Goal: Transaction & Acquisition: Purchase product/service

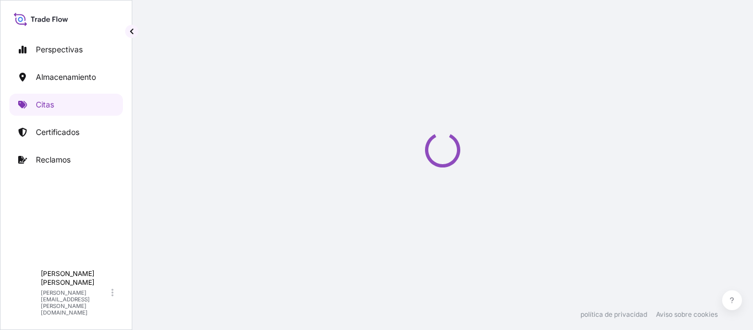
scroll to position [18, 0]
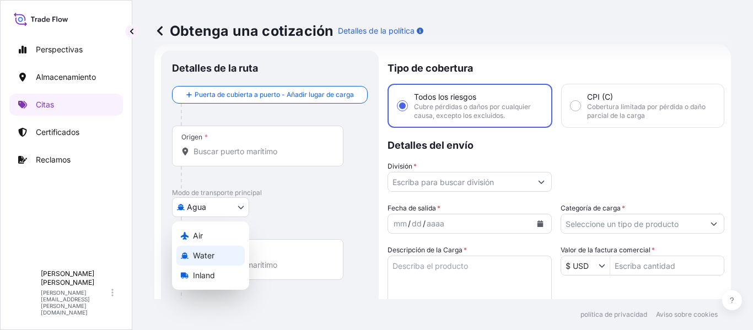
click at [211, 210] on body "Perspectivas Almacenamiento Citas Certificados Reclamos A Andrés Asencio [EMAIL…" at bounding box center [376, 165] width 753 height 330
click at [216, 276] on font "Interior" at bounding box center [205, 275] width 25 height 9
select select "Inland"
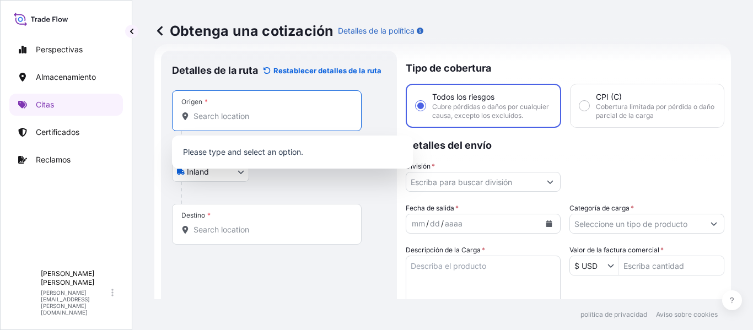
click at [234, 112] on input "Origen *" at bounding box center [271, 116] width 154 height 11
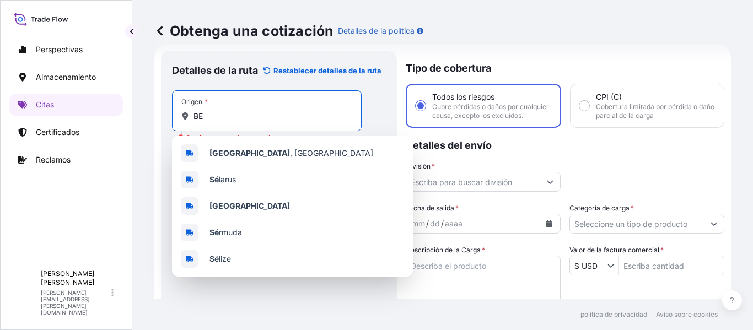
type input "B"
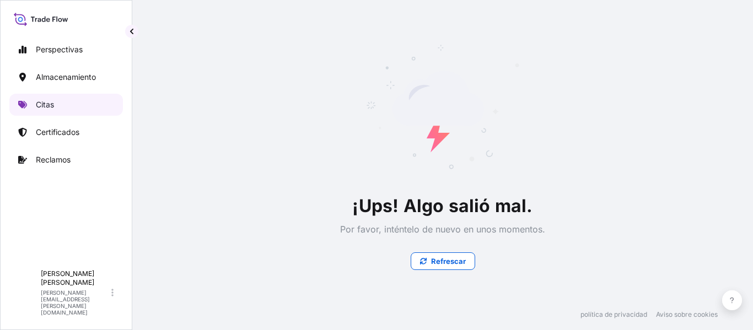
click at [51, 98] on link "Citas" at bounding box center [66, 105] width 114 height 22
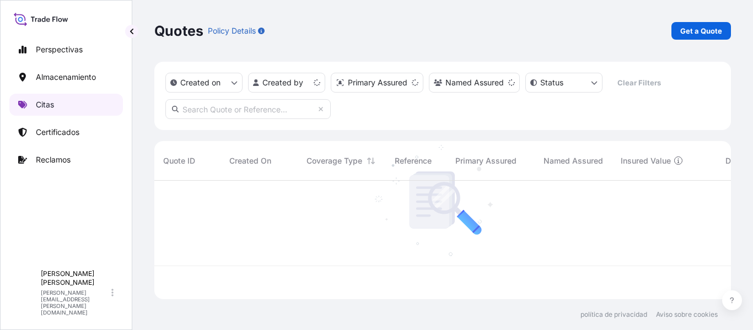
scroll to position [116, 568]
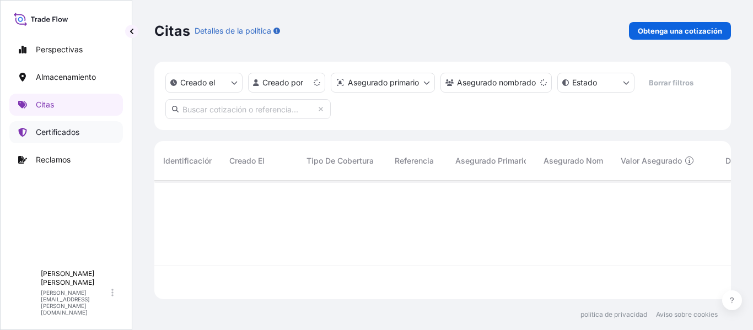
click at [60, 131] on font "Certificados" at bounding box center [58, 131] width 44 height 9
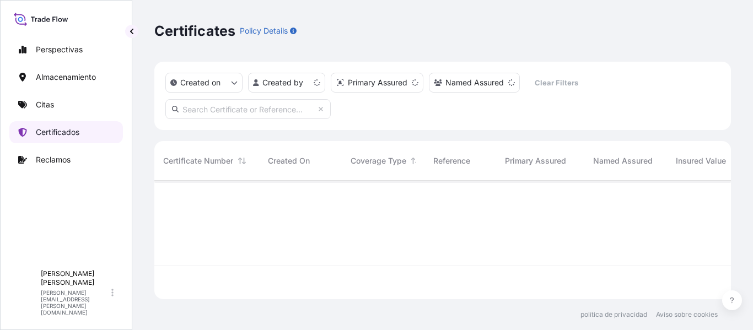
scroll to position [116, 568]
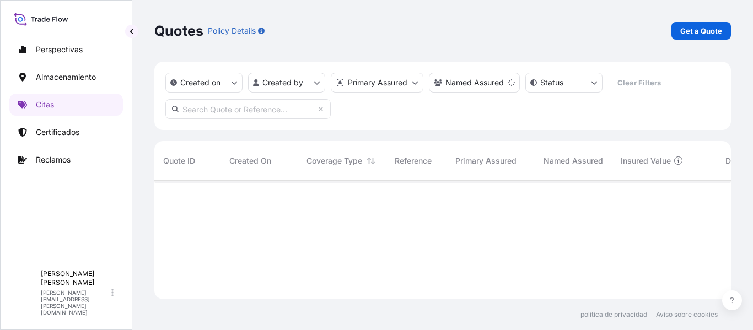
scroll to position [116, 568]
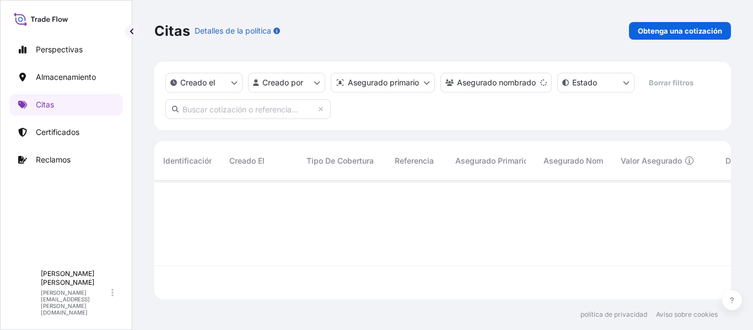
select select "Water"
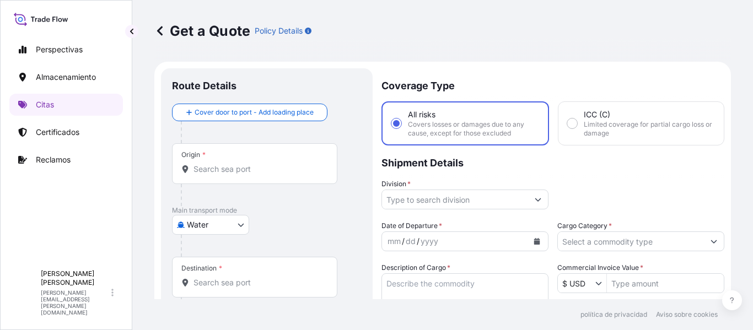
scroll to position [18, 0]
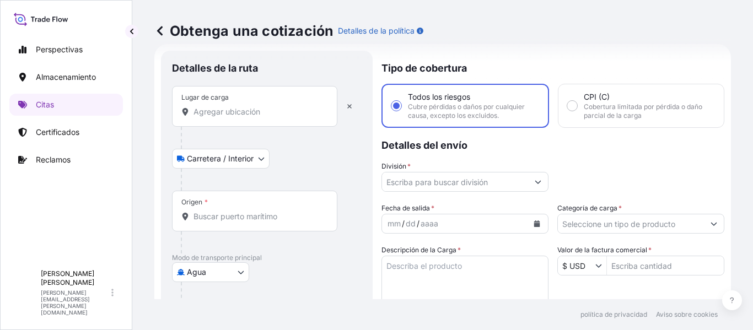
click at [206, 281] on body "Perspectivas Almacenamiento Citas Certificados Reclamos A Andrés Asencio [EMAIL…" at bounding box center [376, 165] width 753 height 330
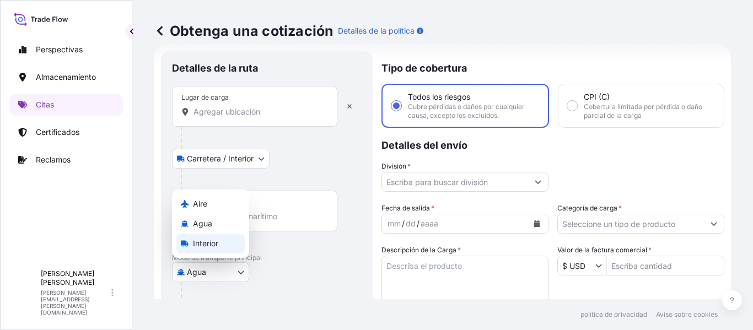
click at [203, 240] on font "Interior" at bounding box center [205, 243] width 25 height 9
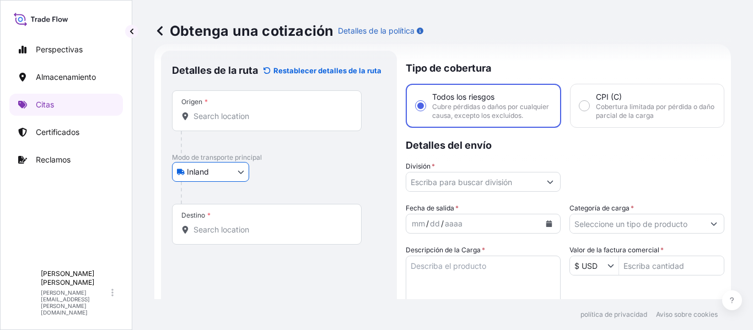
click at [218, 115] on input "Origen *" at bounding box center [271, 116] width 154 height 11
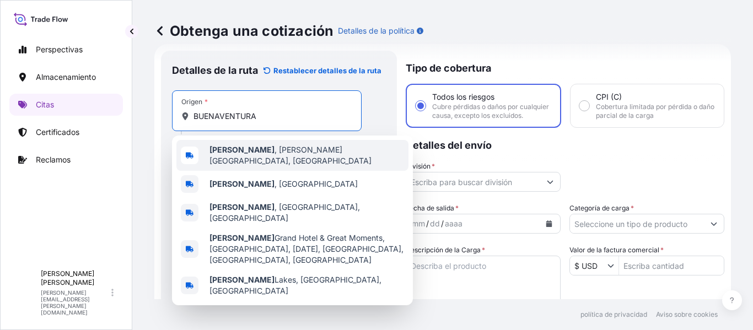
click at [260, 154] on b "[PERSON_NAME]" at bounding box center [242, 149] width 65 height 9
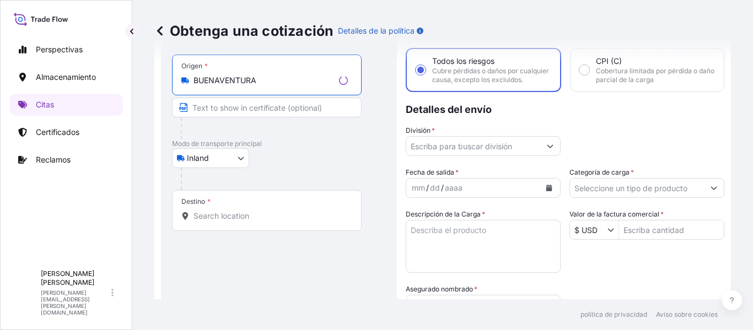
scroll to position [73, 0]
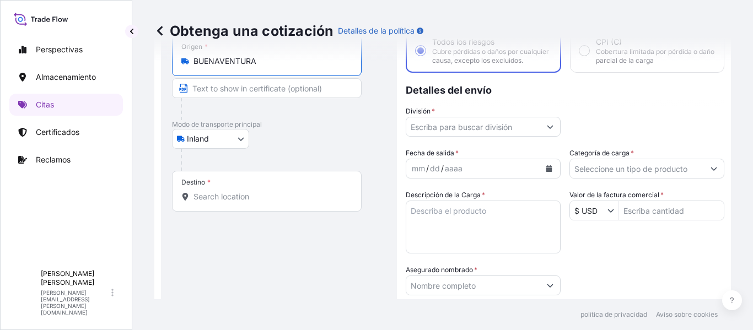
type input "[PERSON_NAME], [PERSON_NAME][GEOGRAPHIC_DATA], [GEOGRAPHIC_DATA]"
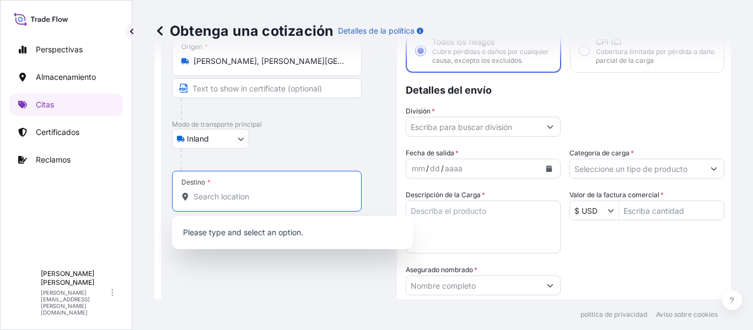
click at [252, 199] on input "Destino *" at bounding box center [271, 196] width 154 height 11
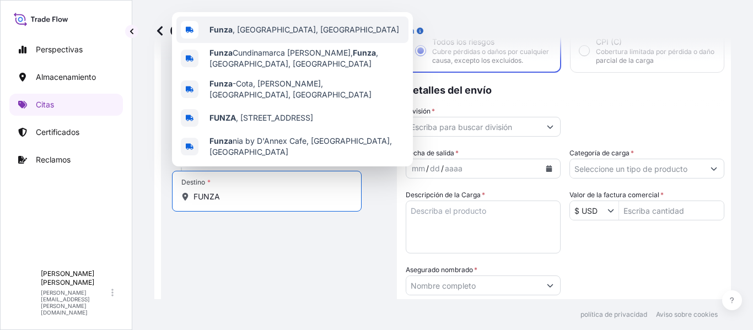
click at [258, 32] on span "Funza , [GEOGRAPHIC_DATA], [GEOGRAPHIC_DATA]" at bounding box center [305, 29] width 190 height 11
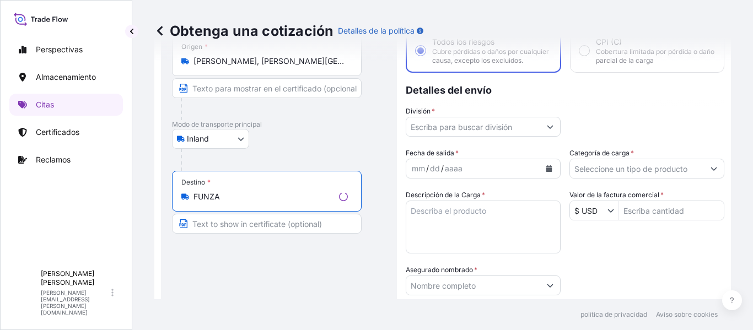
type input "Funza, [GEOGRAPHIC_DATA], [GEOGRAPHIC_DATA]"
click at [280, 227] on input "Text to appear on certificate" at bounding box center [267, 224] width 190 height 20
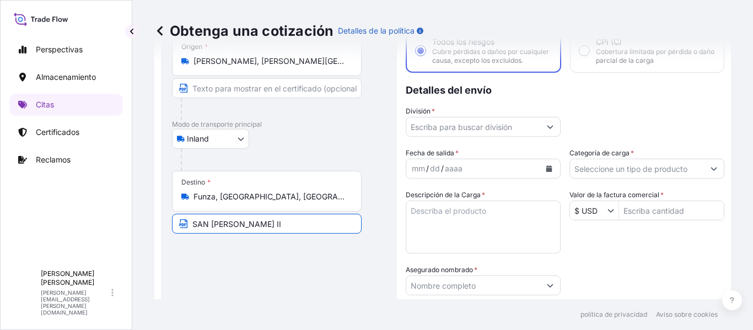
type input "SAN [PERSON_NAME] II"
click at [316, 259] on div "Detalles de la ruta Restablecer detalles de la ruta Lugar de carga Road / [GEOG…" at bounding box center [279, 250] width 214 height 486
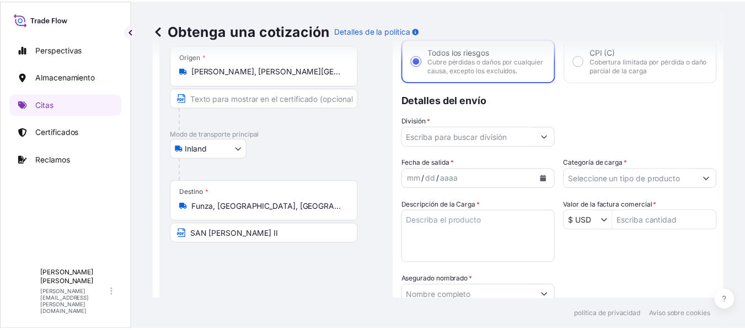
scroll to position [110, 0]
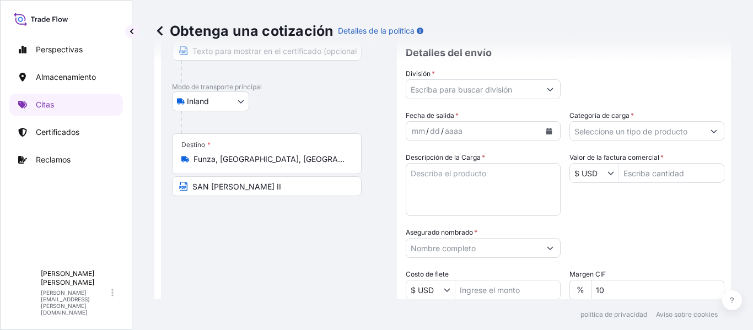
click at [499, 97] on input "División *" at bounding box center [473, 89] width 134 height 20
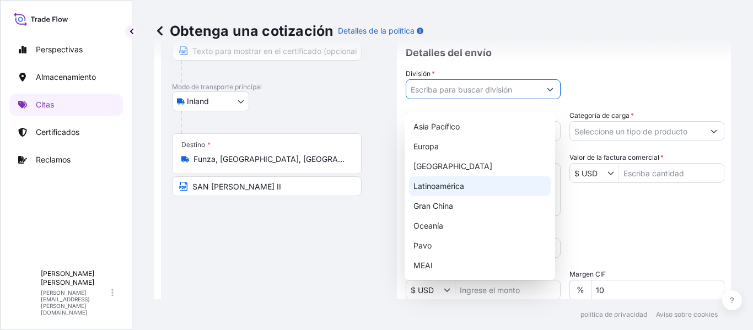
click at [462, 185] on font "Latinoamérica" at bounding box center [439, 185] width 51 height 9
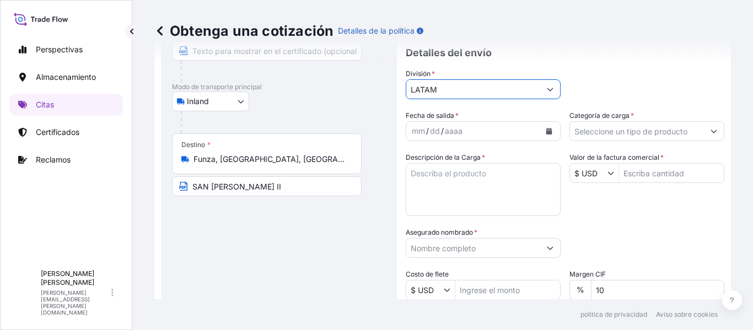
click at [546, 135] on icon "Calendario" at bounding box center [549, 131] width 6 height 7
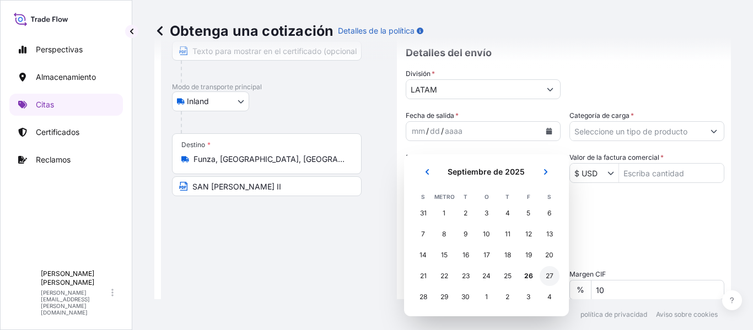
click at [548, 275] on font "27" at bounding box center [550, 276] width 8 height 8
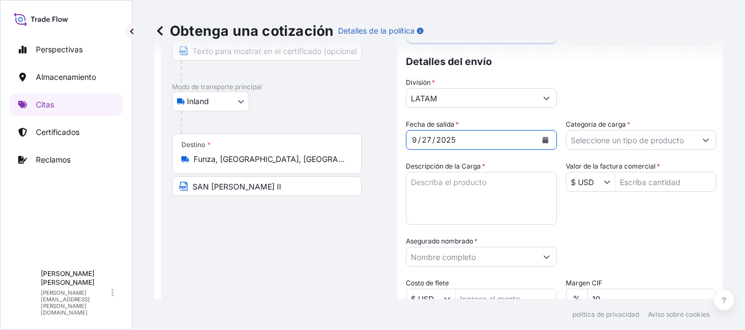
click at [618, 146] on input "Categoría de carga *" at bounding box center [631, 140] width 130 height 20
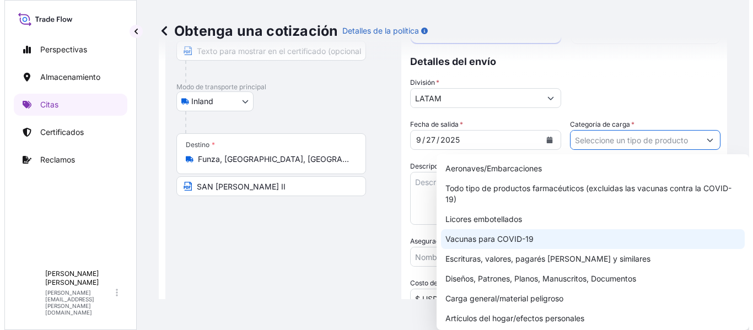
scroll to position [55, 0]
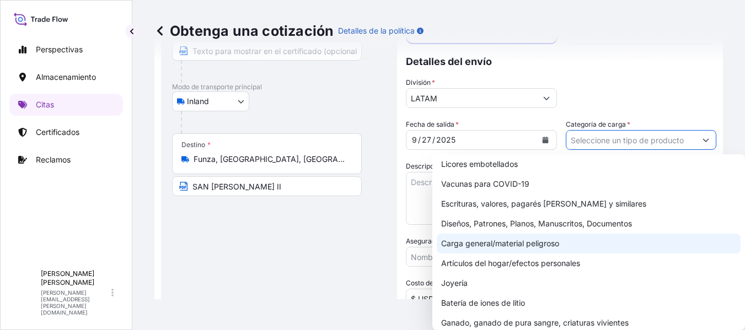
click at [522, 241] on font "Carga general/material peligroso" at bounding box center [500, 243] width 118 height 9
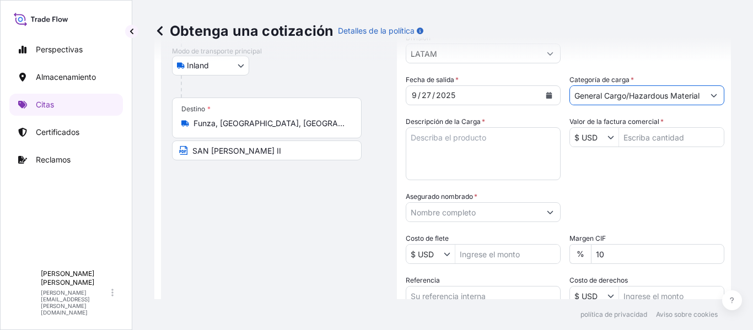
scroll to position [165, 0]
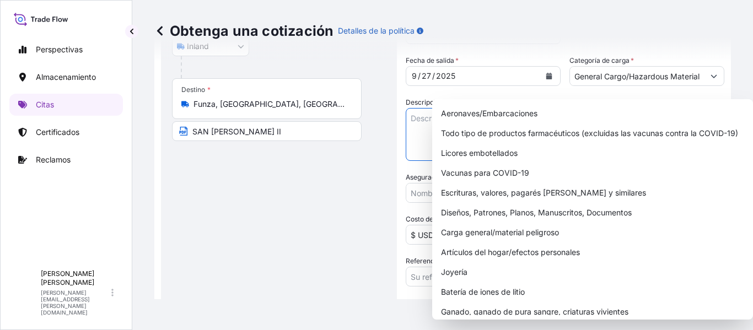
click at [420, 126] on textarea "Descripción de la Carga *" at bounding box center [483, 134] width 155 height 53
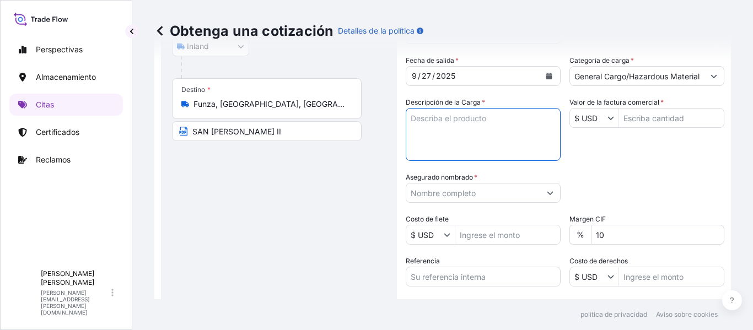
paste textarea "Pedido: 1068576772 Contenedor: WHSU6127370 valor declarado: $3.097.978.342 Tran…"
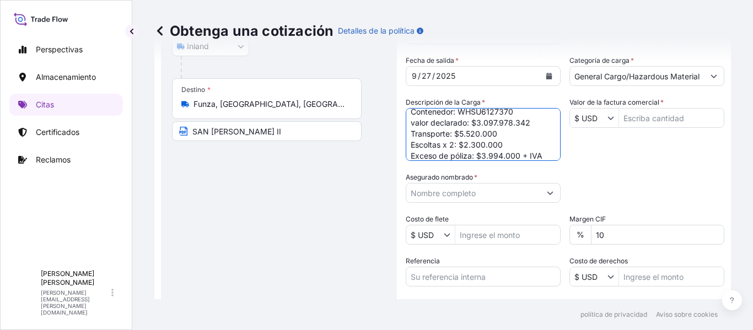
scroll to position [29, 0]
paste textarea "CO4071153318"
type textarea "Pedido: 1068576772 Contenedor: WHSU6127370 valor declarado: $3.097.978.342 Tran…"
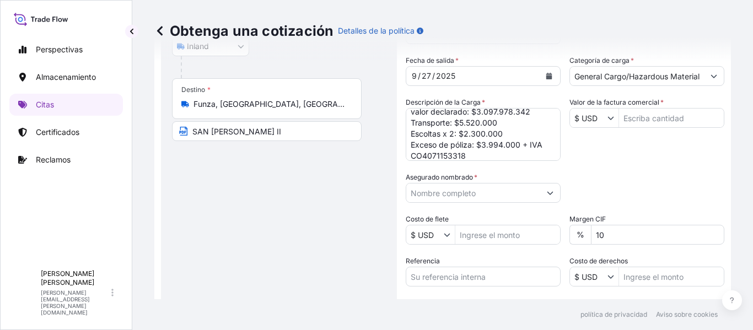
click at [598, 181] on div "Categoría de embalaje Escriba para buscar un modo contenedor [PERSON_NAME] prim…" at bounding box center [647, 187] width 155 height 31
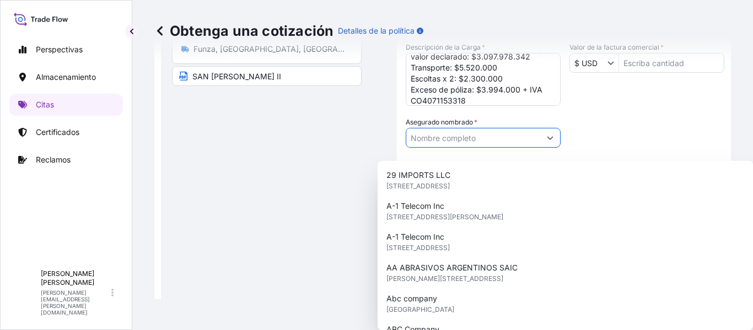
click at [468, 147] on input "Asegurado nombrado *" at bounding box center [473, 138] width 134 height 20
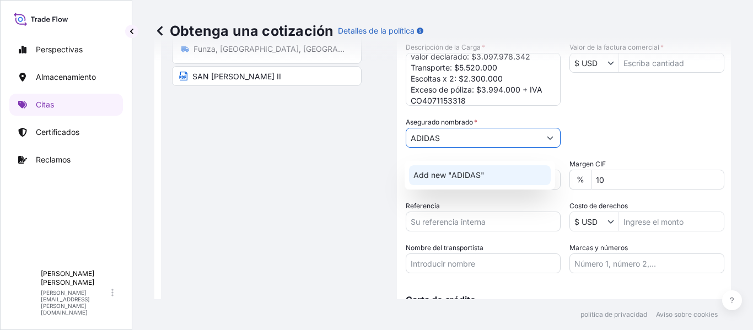
click at [472, 174] on span "Add new "ADIDAS"" at bounding box center [449, 175] width 71 height 11
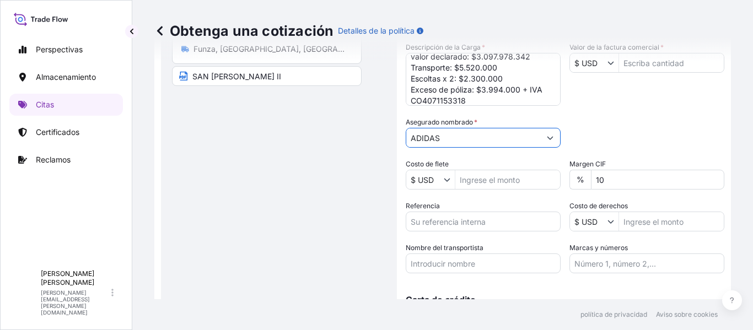
click at [593, 148] on div "Categoría de embalaje Escriba para buscar un modo contenedor [PERSON_NAME] prim…" at bounding box center [647, 132] width 155 height 31
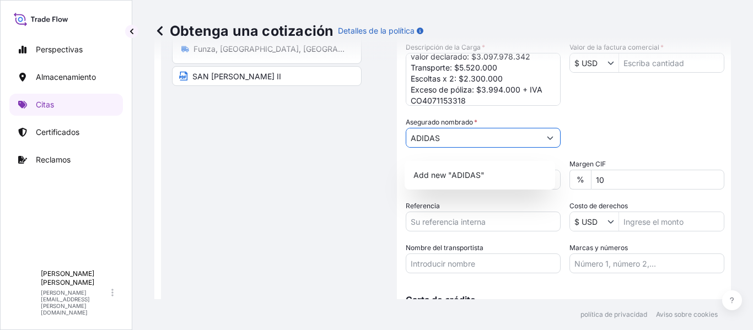
click at [493, 148] on input "ADIDAS" at bounding box center [473, 138] width 134 height 20
click at [638, 146] on div "Categoría de embalaje Escriba para buscar un modo contenedor [PERSON_NAME] prim…" at bounding box center [647, 132] width 155 height 31
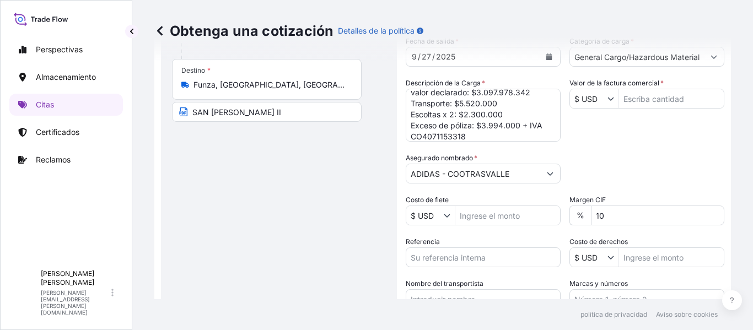
scroll to position [165, 0]
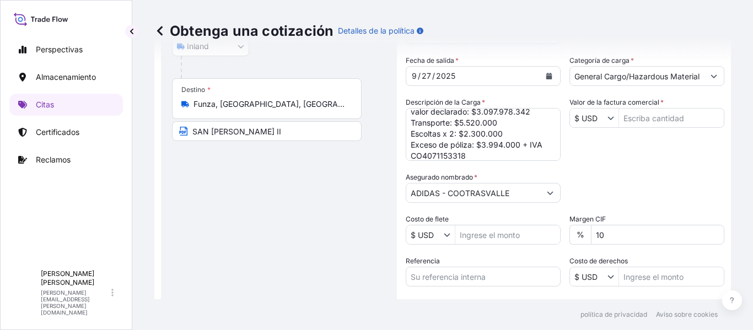
click at [439, 200] on input "ADIDAS - COOTRASVALLE" at bounding box center [473, 193] width 134 height 20
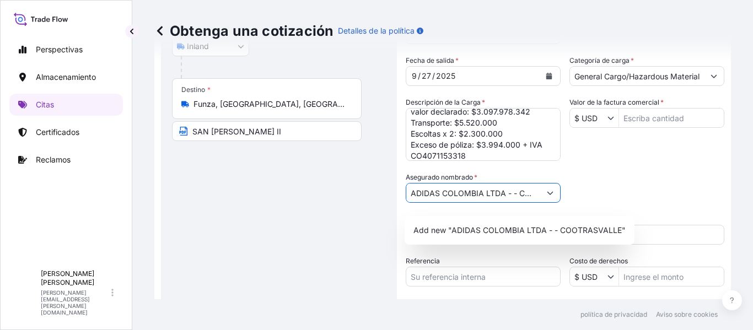
paste input "805.011.074-2"
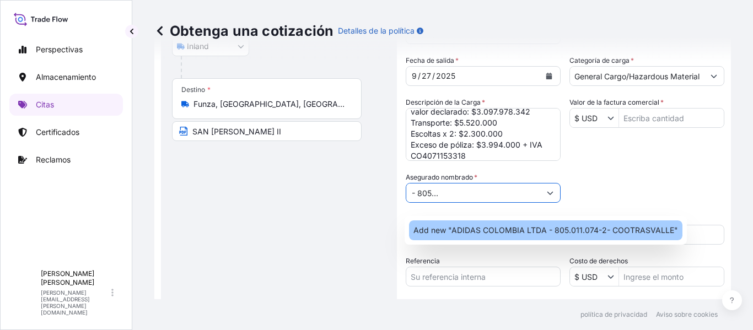
click at [522, 229] on span "Add new "ADIDAS COLOMBIA LTDA - 805.011.074-2- COOTRASVALLE"" at bounding box center [546, 230] width 265 height 11
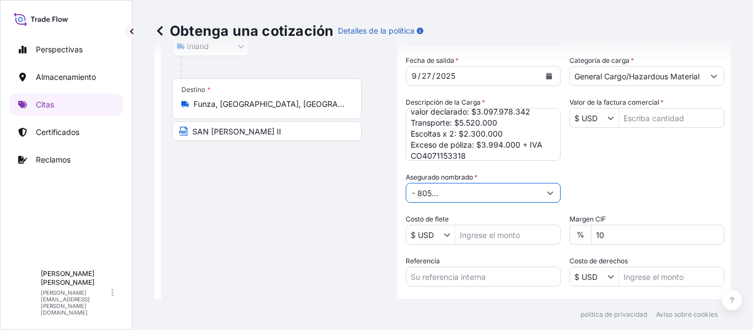
type input "ADIDAS COLOMBIA LTDA - 805.011.074-2- [GEOGRAPHIC_DATA]"
click at [602, 184] on div "Categoría de embalaje Escriba para buscar un modo contenedor [PERSON_NAME] prim…" at bounding box center [647, 187] width 155 height 31
click at [640, 123] on input "Valor de la factura comercial *" at bounding box center [671, 118] width 105 height 20
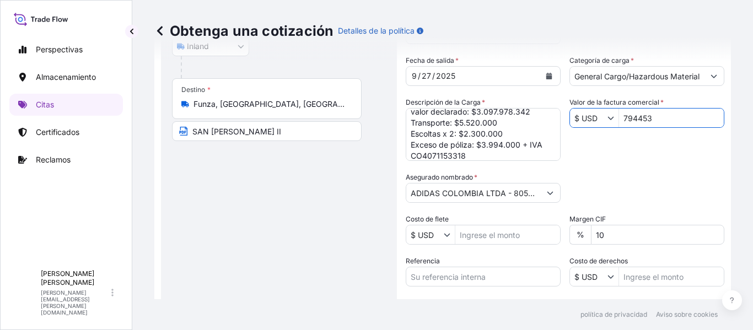
type input "794453"
click at [633, 203] on div "Categoría de embalaje Escriba para buscar un modo contenedor [PERSON_NAME] prim…" at bounding box center [647, 187] width 155 height 31
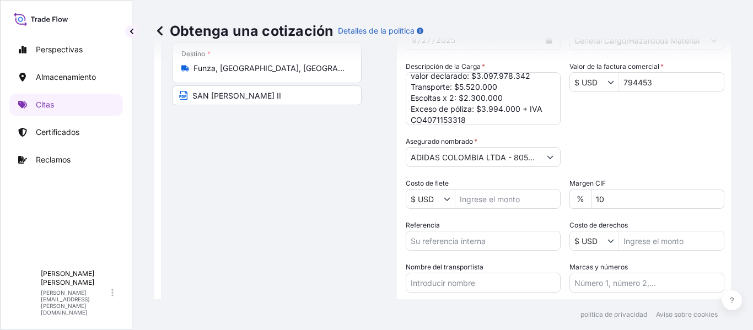
scroll to position [221, 0]
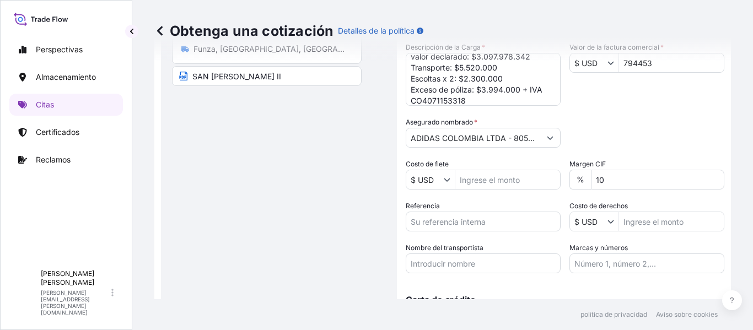
click at [488, 186] on input "Costo de flete" at bounding box center [507, 180] width 105 height 20
type input "10000"
click at [614, 148] on div "Categoría de embalaje Escriba para buscar un modo contenedor [PERSON_NAME] prim…" at bounding box center [647, 132] width 155 height 31
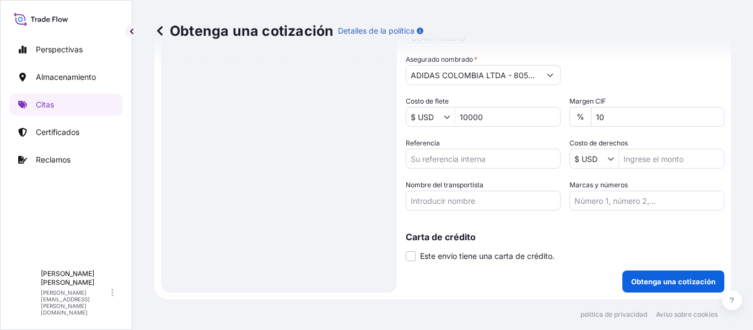
scroll to position [292, 0]
click at [482, 164] on input "Referencia" at bounding box center [483, 159] width 155 height 20
paste input "CO4071153318"
type input "CO4071153318"
click at [484, 207] on input "Nombre del transportista" at bounding box center [483, 201] width 155 height 20
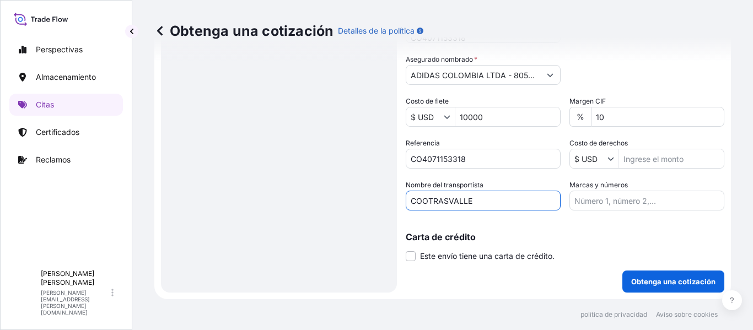
type input "COOTRASVALLE"
click at [591, 226] on div "Carta de crédito Este envío tiene una carta de crédito. Carta de crédito * La c…" at bounding box center [565, 240] width 319 height 42
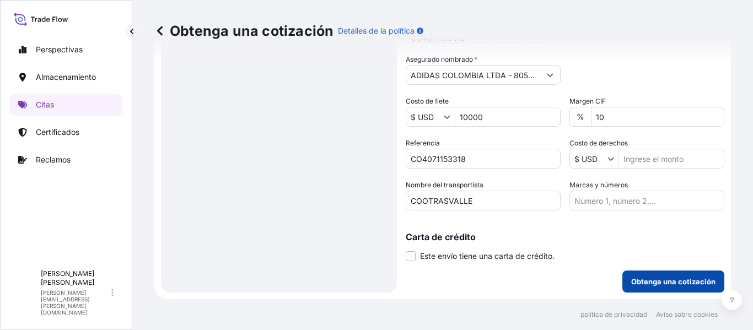
click at [663, 276] on button "Obtenga una cotización" at bounding box center [674, 282] width 102 height 22
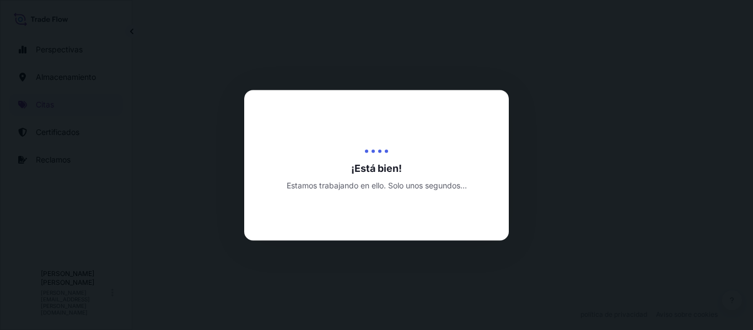
select select "Inland"
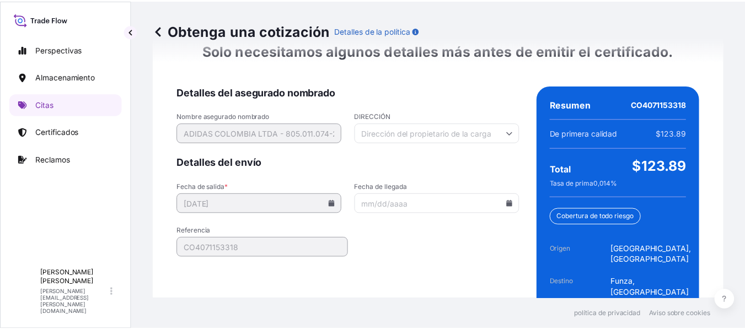
scroll to position [1801, 0]
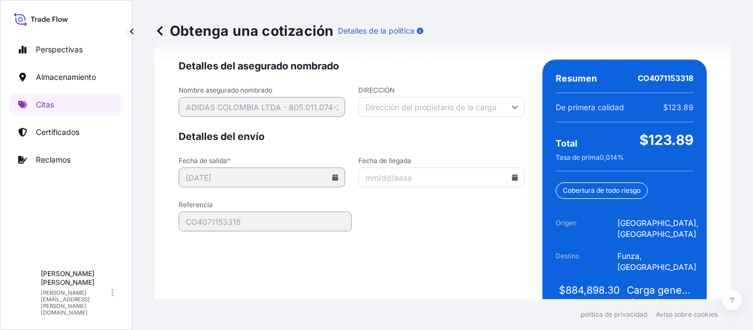
click at [520, 176] on div "Detalles del asegurado nombrado Nombre asegurado nombrado ADIDAS COLOMBIA LTDA …" at bounding box center [443, 190] width 528 height 260
click at [512, 174] on icon at bounding box center [515, 177] width 6 height 7
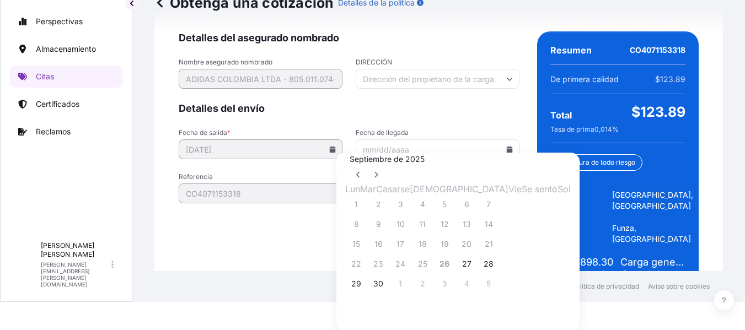
scroll to position [44, 0]
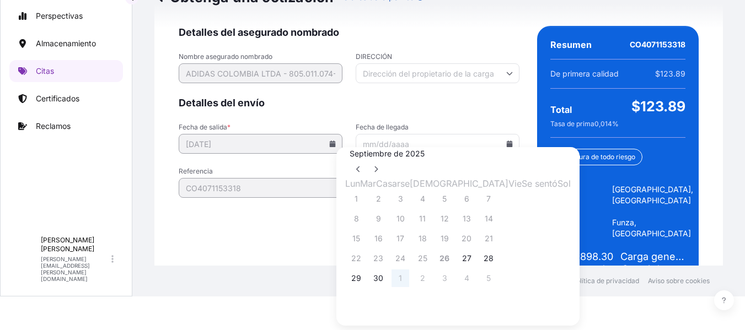
click at [402, 283] on font "1" at bounding box center [400, 277] width 3 height 9
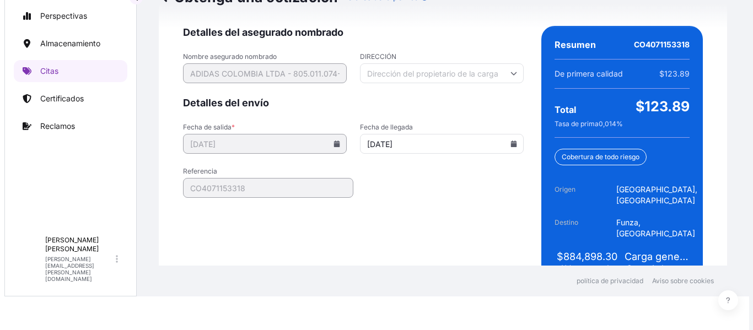
scroll to position [0, 0]
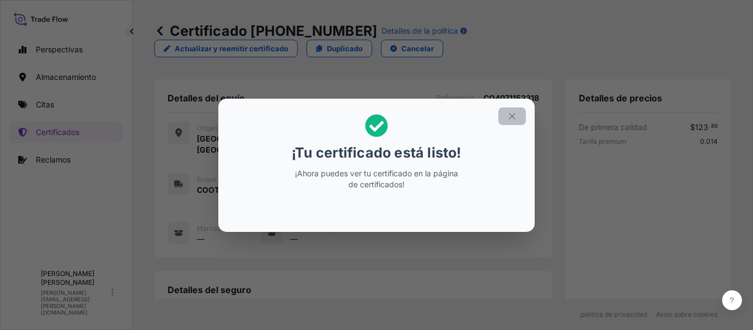
click at [515, 115] on icon "button" at bounding box center [512, 116] width 10 height 10
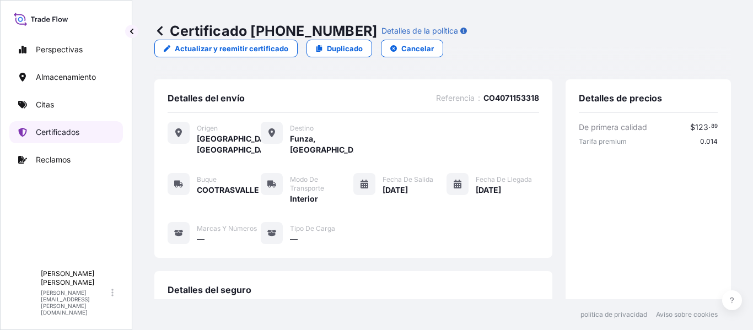
click at [58, 133] on font "Certificados" at bounding box center [58, 131] width 44 height 9
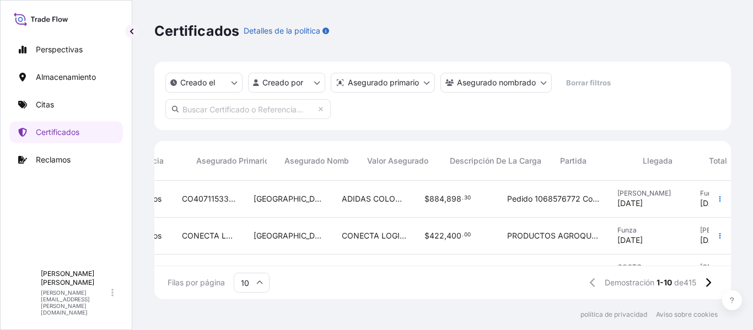
scroll to position [0, 374]
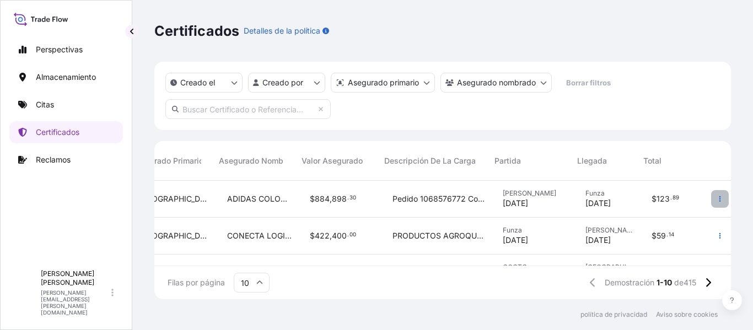
click at [717, 200] on icon "button" at bounding box center [720, 199] width 7 height 7
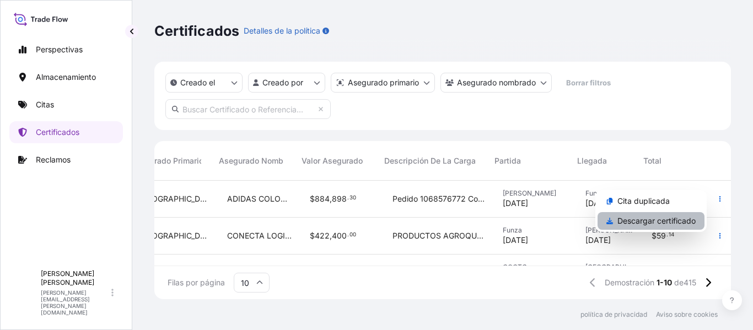
click at [677, 218] on font "Descargar certificado" at bounding box center [657, 220] width 78 height 9
click at [60, 101] on link "Citas" at bounding box center [66, 105] width 114 height 22
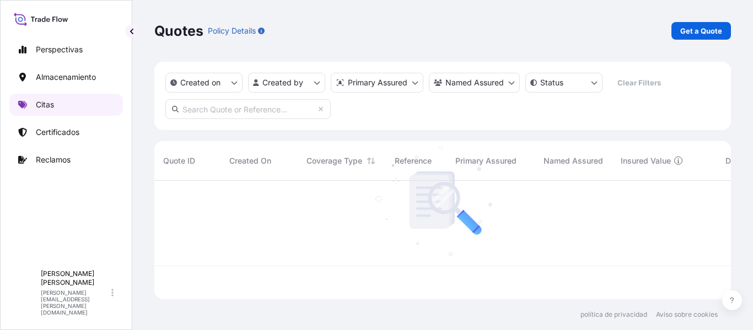
scroll to position [116, 568]
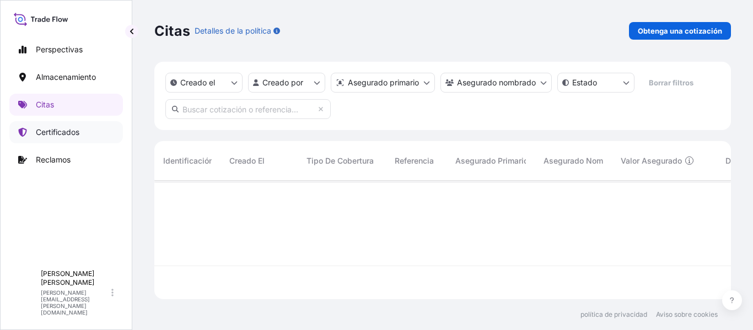
click at [72, 135] on font "Certificados" at bounding box center [58, 131] width 44 height 9
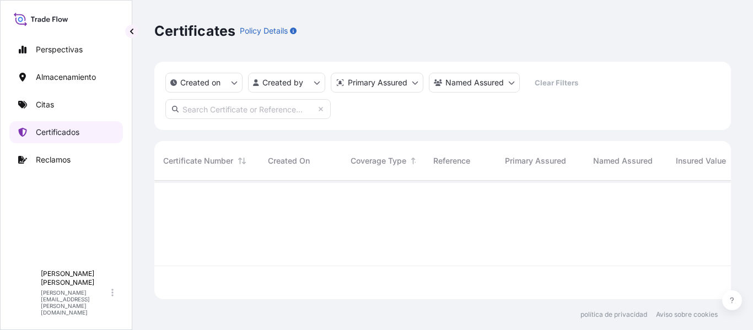
scroll to position [116, 568]
click at [197, 35] on font "Certificados" at bounding box center [196, 31] width 85 height 17
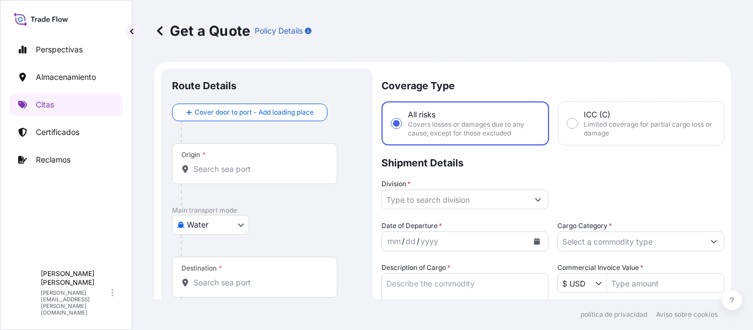
scroll to position [18, 0]
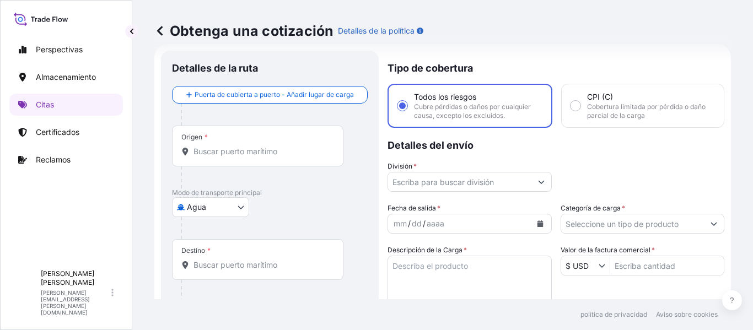
click at [211, 204] on body "Perspectivas Almacenamiento Citas Certificados Reclamos A Andrés Asencio andres…" at bounding box center [376, 165] width 753 height 330
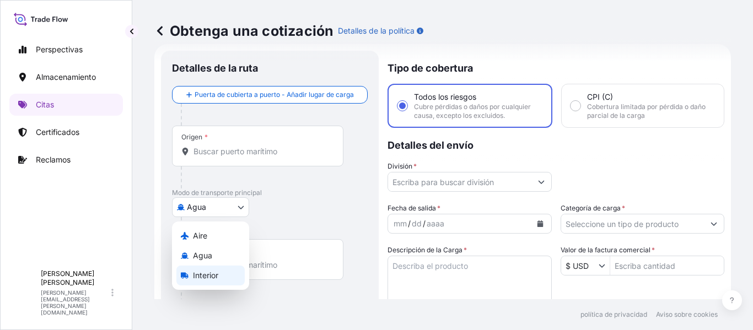
click at [210, 273] on font "Interior" at bounding box center [205, 275] width 25 height 9
select select "Inland"
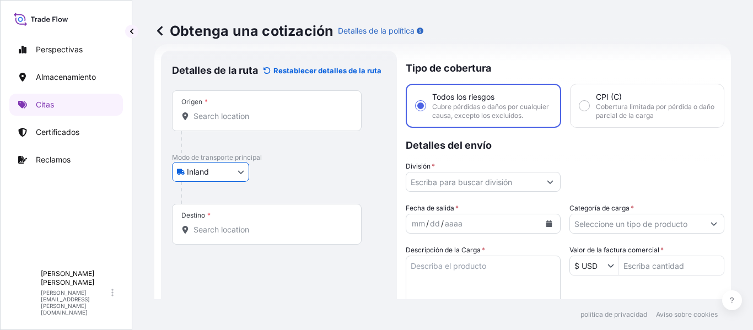
click at [228, 122] on div "Origen *" at bounding box center [267, 110] width 190 height 41
click at [228, 122] on input "Origen *" at bounding box center [271, 116] width 154 height 11
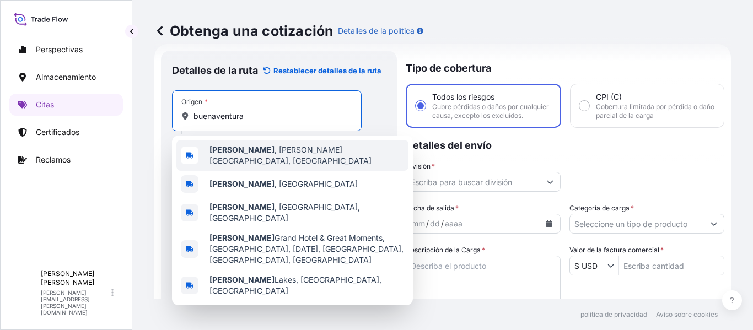
click at [270, 154] on span "Buenaventura , Valle del Cauca, Colombia" at bounding box center [307, 155] width 195 height 22
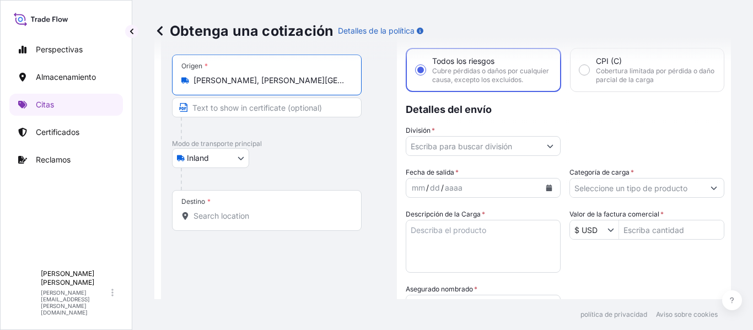
scroll to position [73, 0]
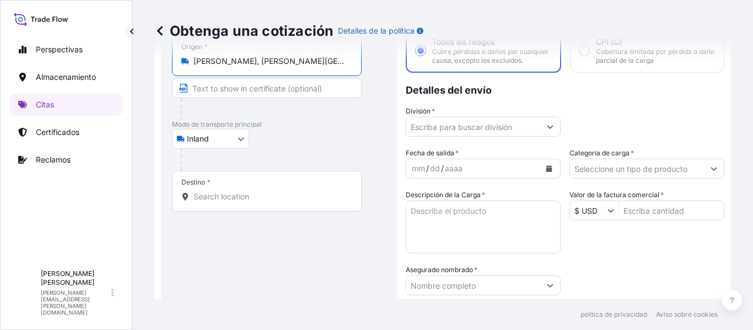
type input "[PERSON_NAME], [PERSON_NAME][GEOGRAPHIC_DATA], [GEOGRAPHIC_DATA]"
click at [240, 198] on input "Destino *" at bounding box center [271, 196] width 154 height 11
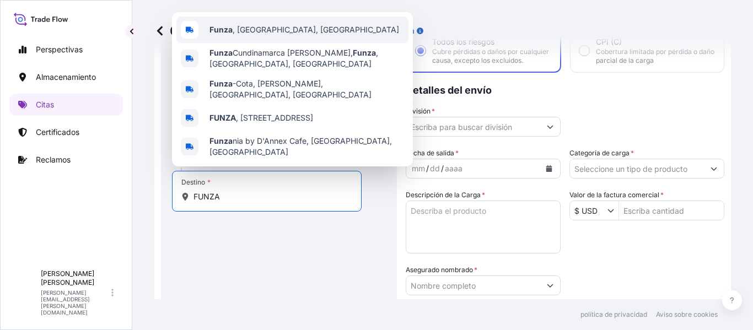
click at [272, 34] on span "Funza , [GEOGRAPHIC_DATA], [GEOGRAPHIC_DATA]" at bounding box center [305, 29] width 190 height 11
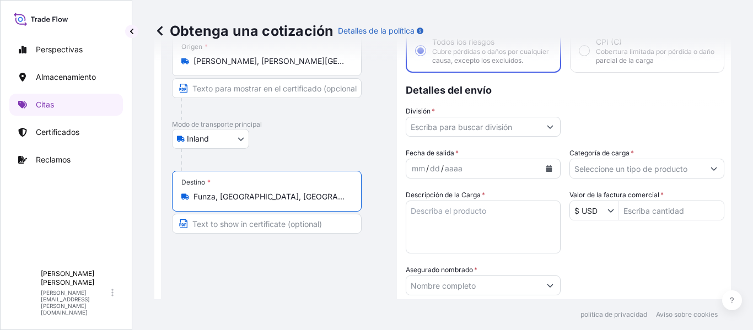
type input "Funza, [GEOGRAPHIC_DATA], [GEOGRAPHIC_DATA]"
click at [238, 224] on input "Text to appear on certificate" at bounding box center [267, 224] width 190 height 20
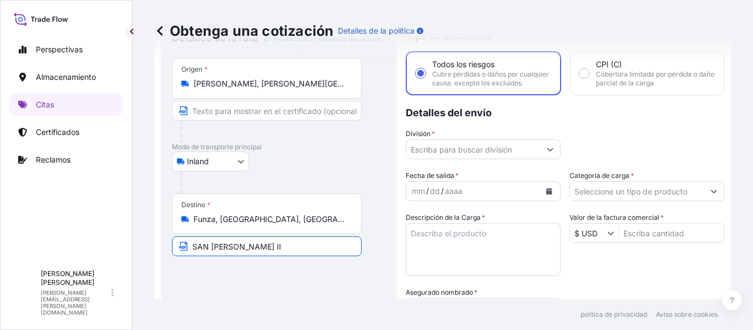
scroll to position [110, 0]
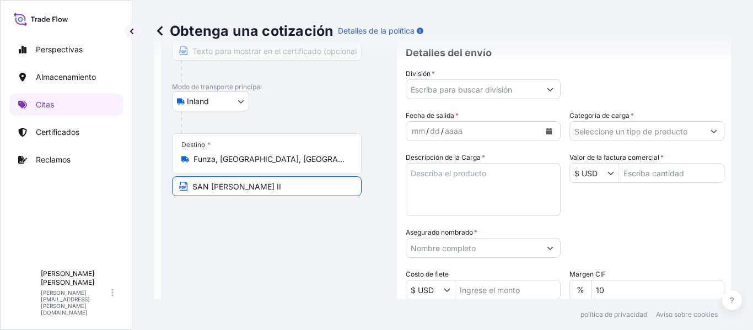
type input "SAN [PERSON_NAME] II"
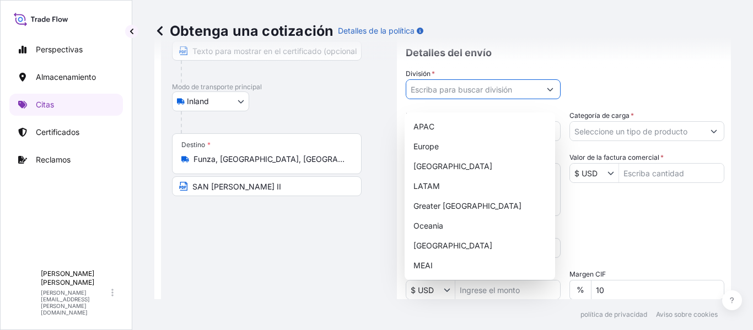
click at [472, 99] on input "División *" at bounding box center [473, 89] width 134 height 20
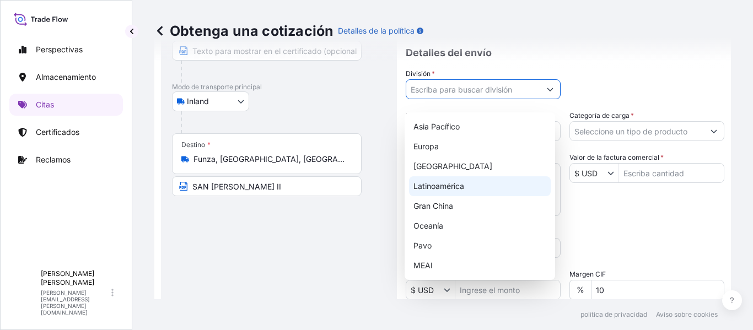
click at [457, 185] on font "Latinoamérica" at bounding box center [439, 185] width 51 height 9
type input "LATAM"
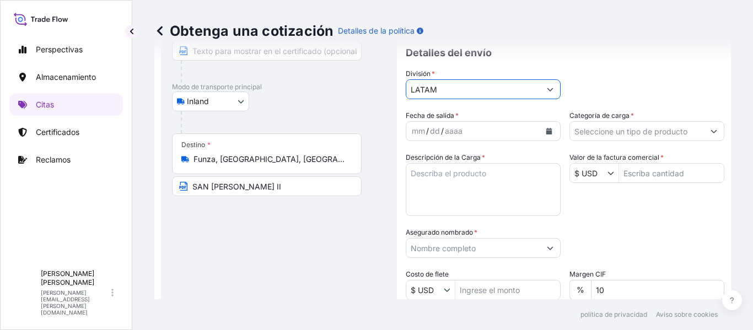
click at [546, 135] on icon "Calendario" at bounding box center [549, 131] width 6 height 7
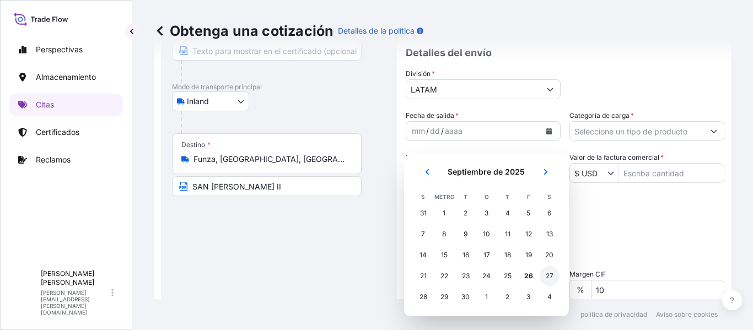
click at [551, 273] on font "27" at bounding box center [550, 276] width 8 height 8
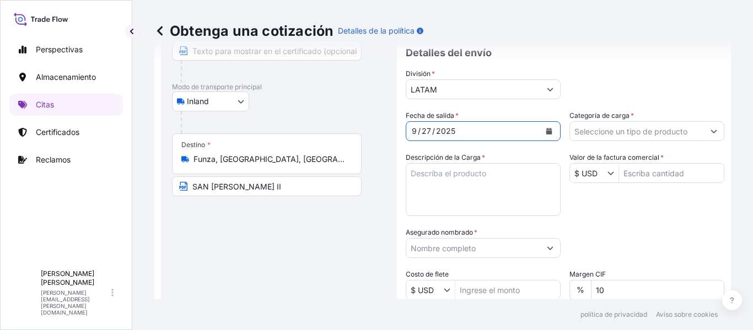
click at [461, 185] on textarea "Descripción de la Carga *" at bounding box center [483, 189] width 155 height 53
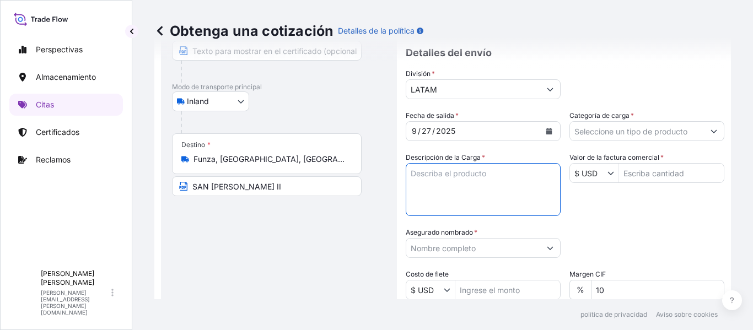
paste textarea "Pedido: 1068576782 Contenedor: WHSU6608041 valor declarado: $1.933.760.625 Tran…"
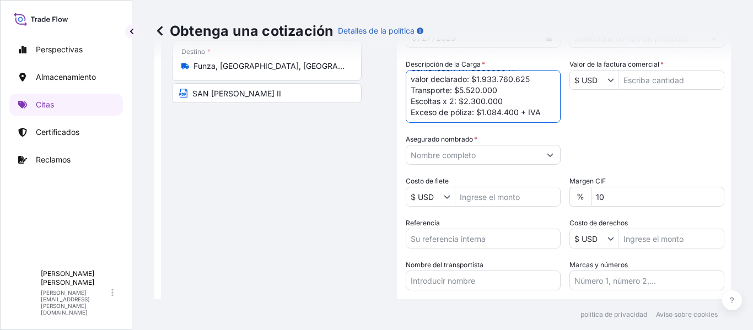
scroll to position [221, 0]
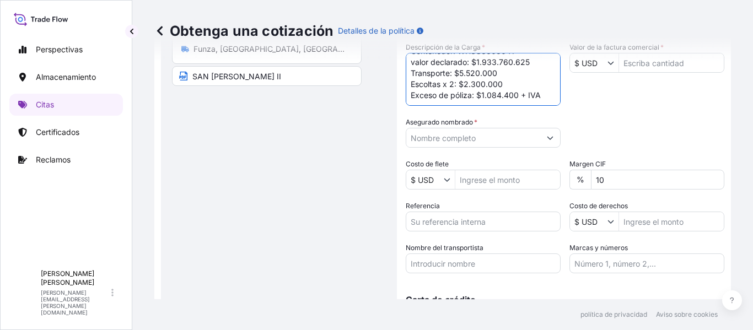
type textarea "Pedido: 1068576782 Contenedor: WHSU6608041 valor declarado: $1.933.760.625 Tran…"
click at [481, 147] on input "Asegurado nombrado *" at bounding box center [473, 138] width 134 height 20
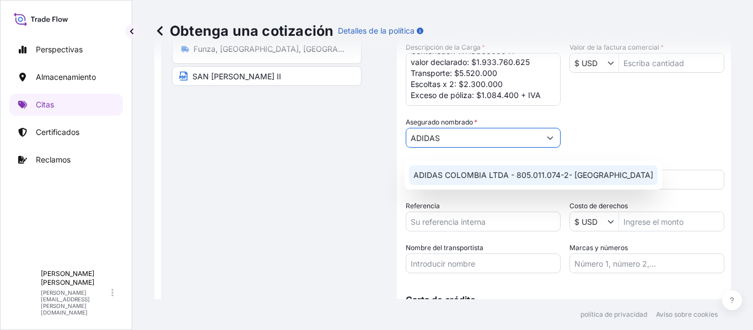
click at [484, 172] on font "ADIDAS COLOMBIA LTDA - 805.011.074-2- [GEOGRAPHIC_DATA]" at bounding box center [534, 174] width 240 height 9
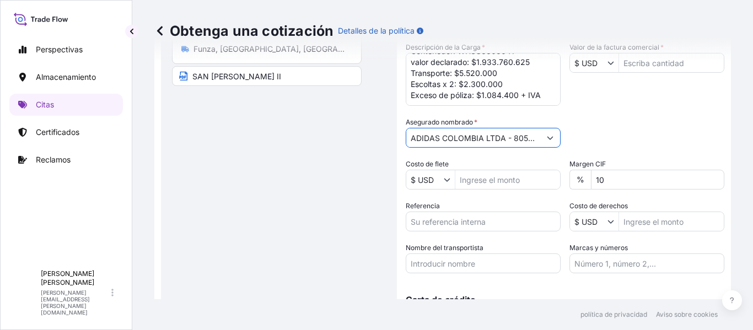
scroll to position [0, 96]
drag, startPoint x: 529, startPoint y: 148, endPoint x: 628, endPoint y: 150, distance: 99.3
click at [628, 150] on div "Fecha de salida * 9 / 27 / 2025 Categoría de carga * Descripción de la Carga * …" at bounding box center [565, 136] width 319 height 273
click at [521, 146] on input "ADIDAS COLOMBIA LTDA - 805.011.074-2- [GEOGRAPHIC_DATA]" at bounding box center [473, 138] width 134 height 20
click at [532, 147] on input "ADIDAS COLOMBIA LTDA - 805.011.074-2- [GEOGRAPHIC_DATA]" at bounding box center [473, 138] width 134 height 20
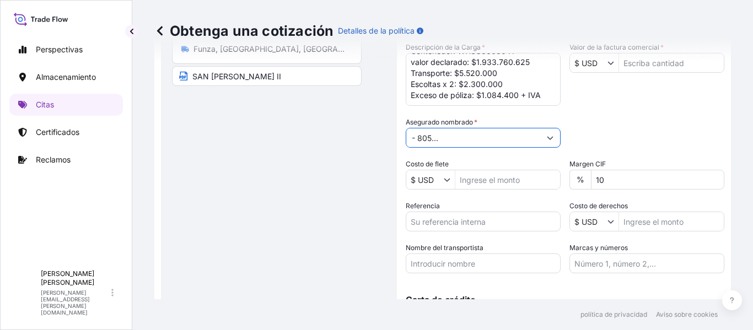
drag, startPoint x: 532, startPoint y: 147, endPoint x: 470, endPoint y: 146, distance: 61.8
click at [470, 146] on input "ADIDAS COLOMBIA LTDA - 805.011.074-2- [GEOGRAPHIC_DATA]" at bounding box center [473, 138] width 134 height 20
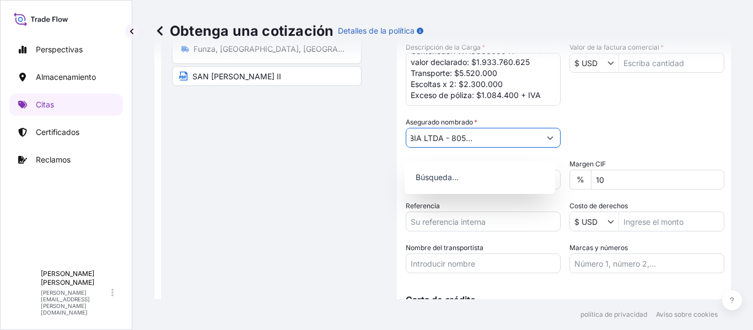
scroll to position [0, 72]
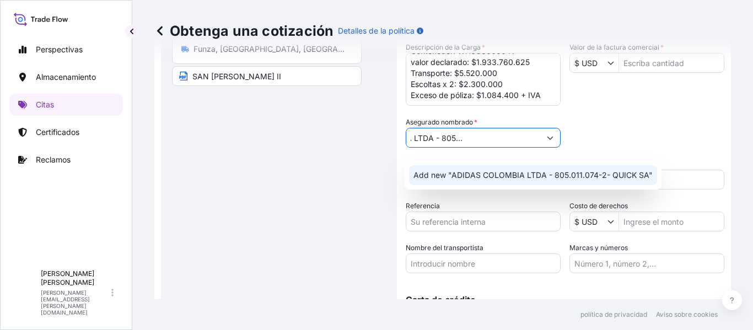
click at [481, 179] on span "Add new "ADIDAS COLOMBIA LTDA - 805.011.074-2- QUICK SA"" at bounding box center [533, 175] width 239 height 11
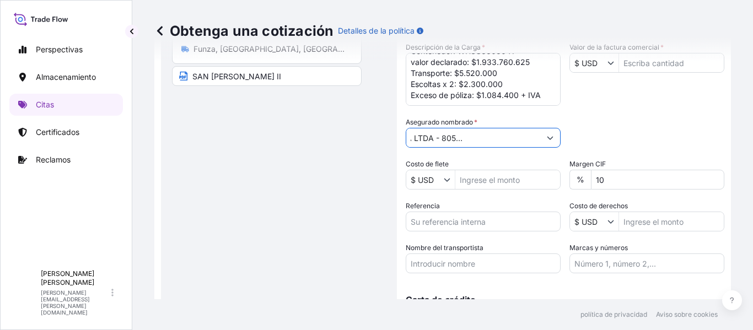
type input "ADIDAS COLOMBIA LTDA - 805.011.074-2- QUICK SA"
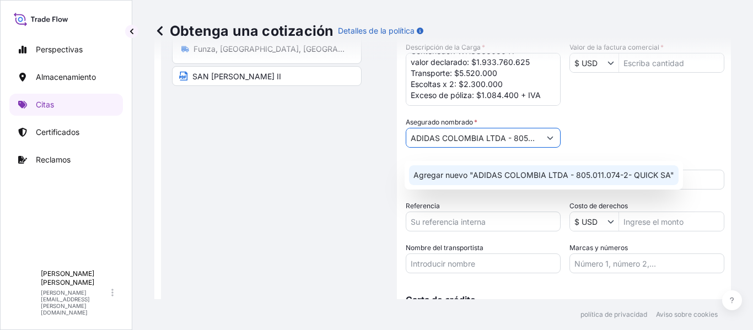
click at [584, 169] on div "Agregar nuevo "ADIDAS COLOMBIA LTDA - 805.011.074-2- QUICK SA"" at bounding box center [544, 175] width 270 height 20
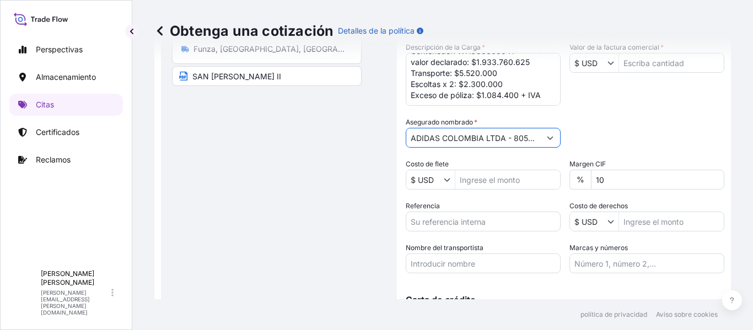
scroll to position [276, 0]
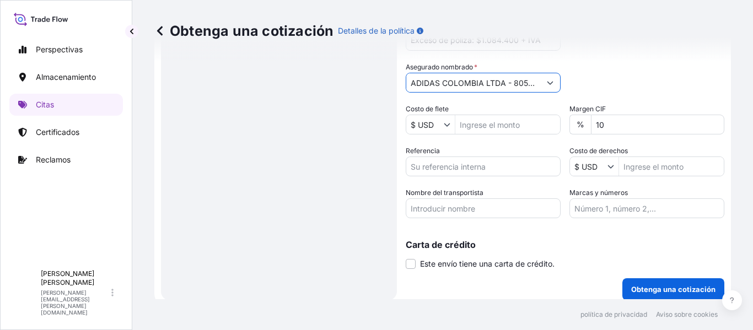
click at [519, 135] on input "Costo de flete" at bounding box center [507, 125] width 105 height 20
type input "10,000"
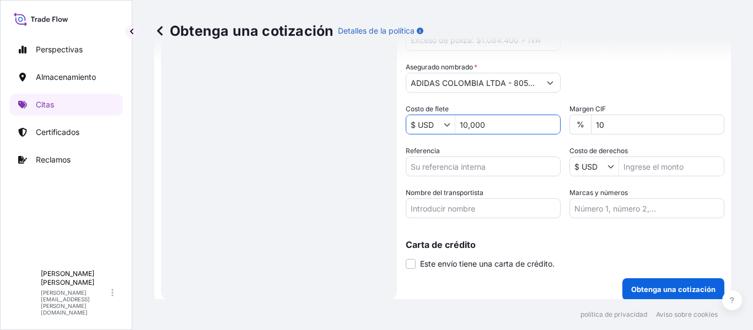
click at [447, 173] on input "Referencia" at bounding box center [483, 167] width 155 height 20
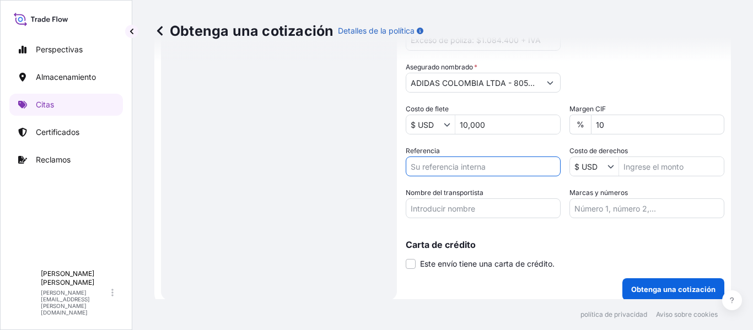
paste input "CO4071153318"
type input "CO4071153318"
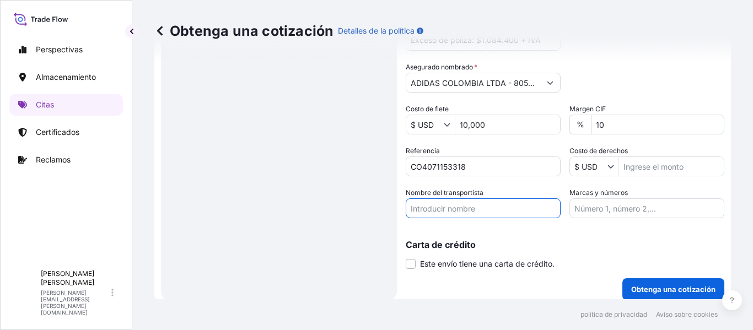
click at [475, 218] on input "Nombre del transportista" at bounding box center [483, 209] width 155 height 20
type input "QUICK SA"
click at [623, 92] on div "Categoría de embalaje Escriba para buscar un modo contenedor [PERSON_NAME] prim…" at bounding box center [647, 77] width 155 height 31
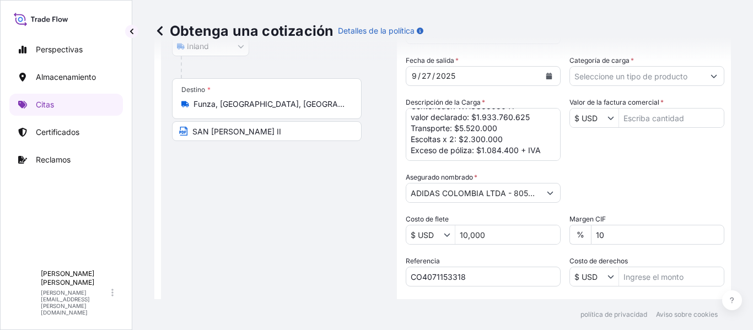
click at [652, 128] on input "Valor de la factura comercial *" at bounding box center [671, 118] width 105 height 20
type input "1"
type input "495,836"
drag, startPoint x: 688, startPoint y: 169, endPoint x: 697, endPoint y: 179, distance: 13.3
click at [688, 170] on div "Fecha de salida * 9 / 27 / 2025 Categoría de carga * Descripción de la Carga * …" at bounding box center [565, 191] width 319 height 273
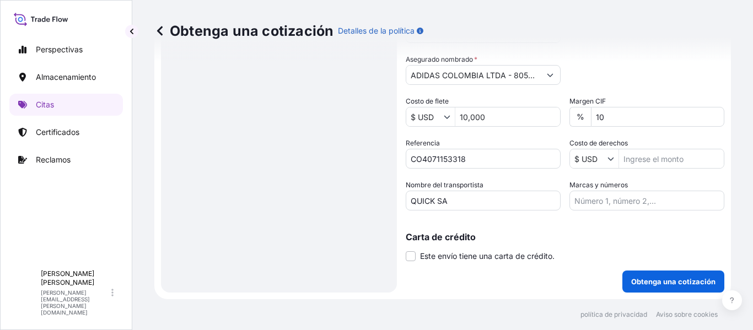
scroll to position [292, 0]
click at [649, 287] on p "Obtenga una cotización" at bounding box center [673, 281] width 84 height 11
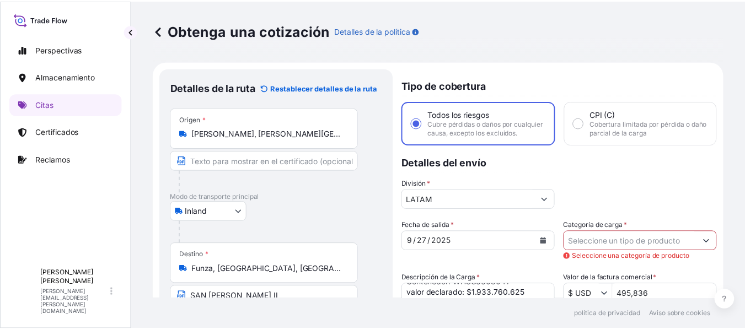
scroll to position [55, 0]
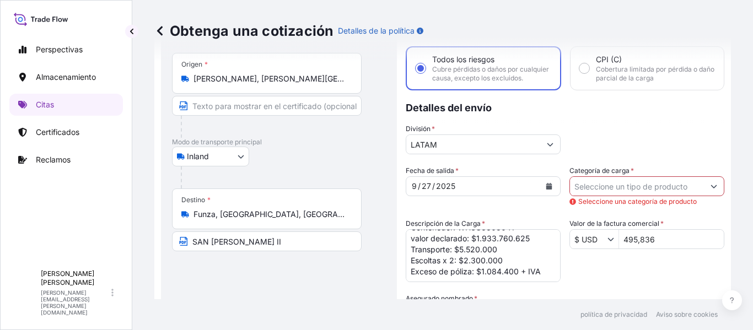
click at [597, 185] on div at bounding box center [647, 186] width 155 height 20
click at [589, 196] on input "Categoría de carga *" at bounding box center [637, 186] width 134 height 20
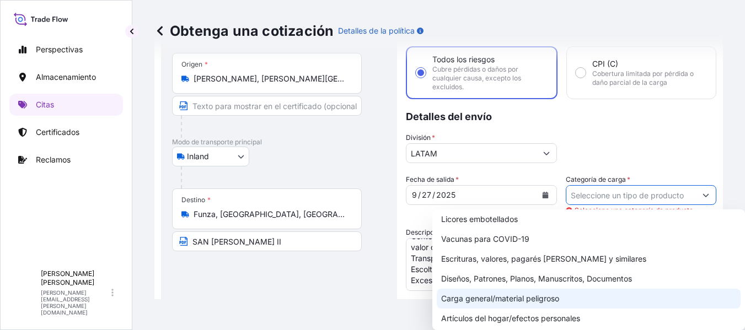
click at [497, 295] on font "Carga general/material peligroso" at bounding box center [500, 298] width 118 height 9
type input "General Cargo/Hazardous Material"
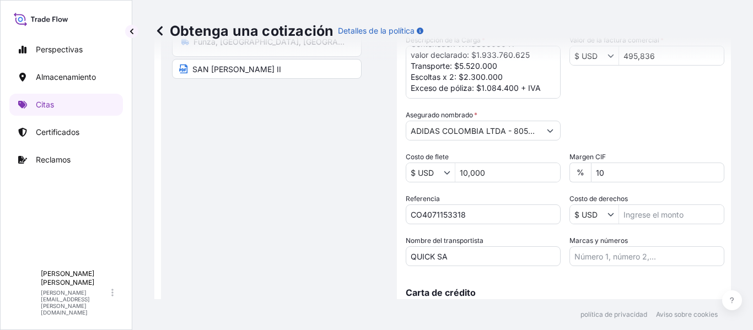
scroll to position [292, 0]
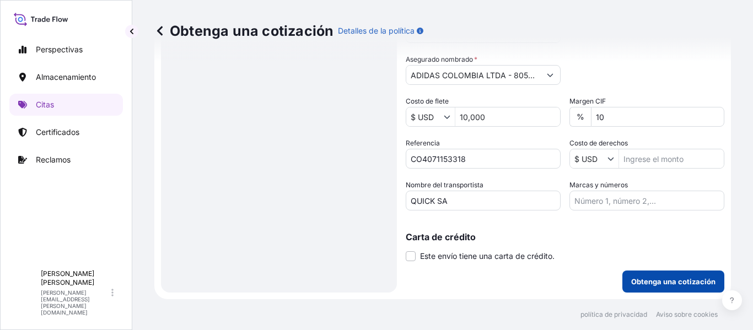
click at [656, 275] on button "Obtenga una cotización" at bounding box center [674, 282] width 102 height 22
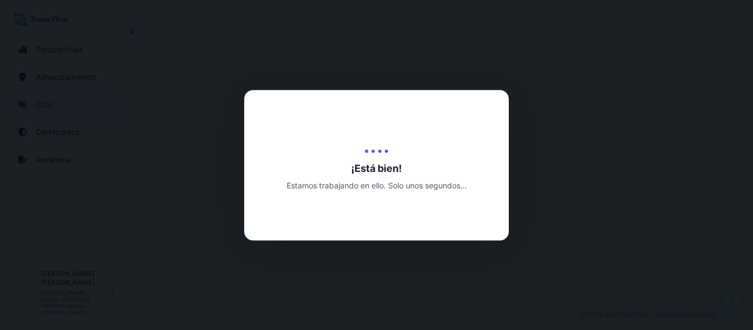
select select "Inland"
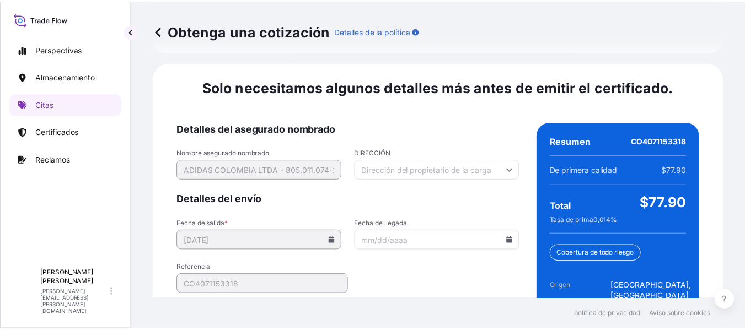
scroll to position [1746, 0]
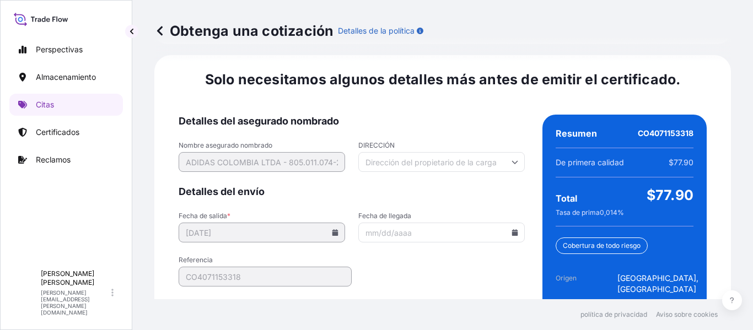
click at [512, 229] on icon at bounding box center [515, 232] width 6 height 7
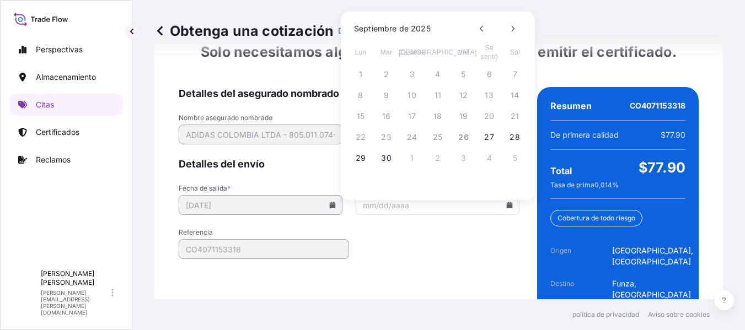
scroll to position [1801, 0]
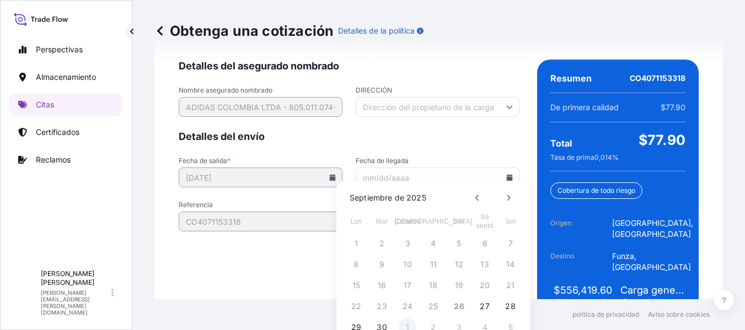
click at [404, 327] on button "1" at bounding box center [408, 328] width 18 height 18
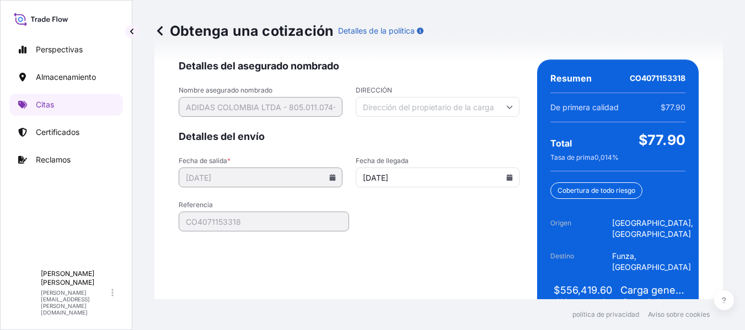
type input "[DATE]"
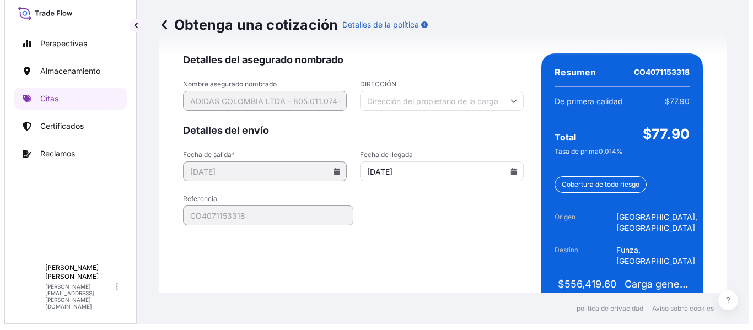
scroll to position [0, 0]
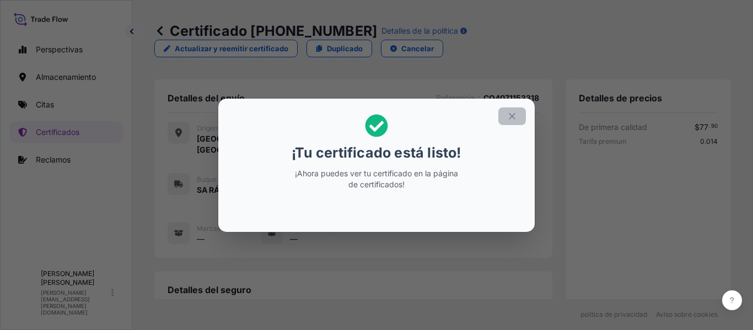
click at [512, 119] on icon "button" at bounding box center [512, 116] width 10 height 10
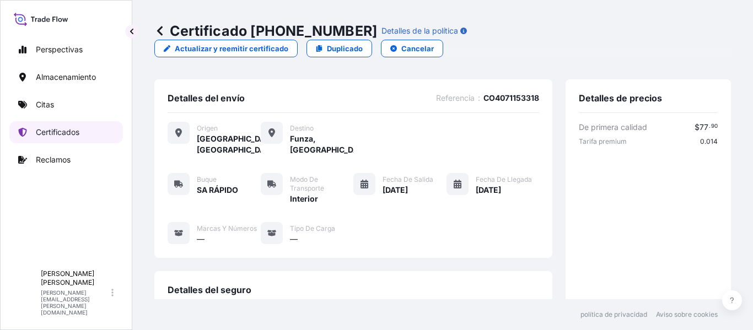
click at [84, 135] on link "Certificados" at bounding box center [66, 132] width 114 height 22
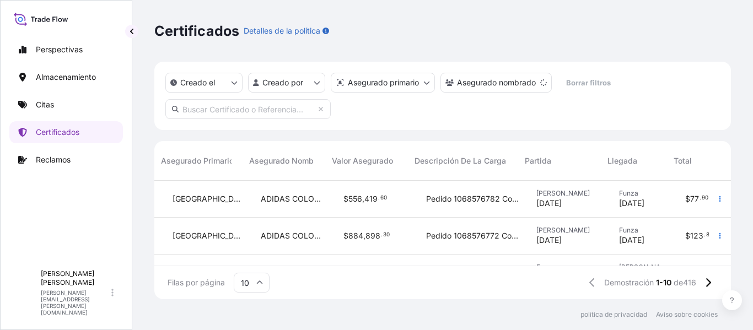
scroll to position [0, 374]
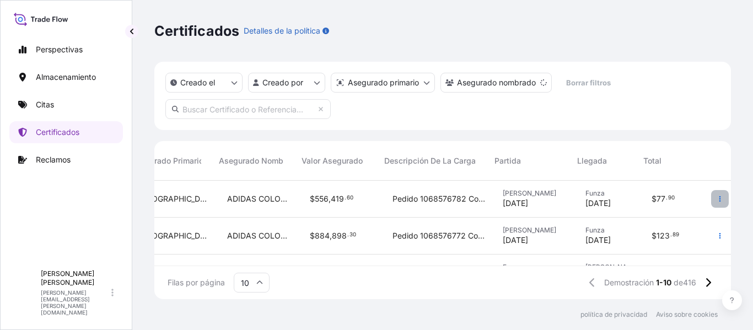
click at [717, 196] on icon "button" at bounding box center [720, 199] width 7 height 7
click at [717, 199] on icon "button" at bounding box center [720, 199] width 7 height 7
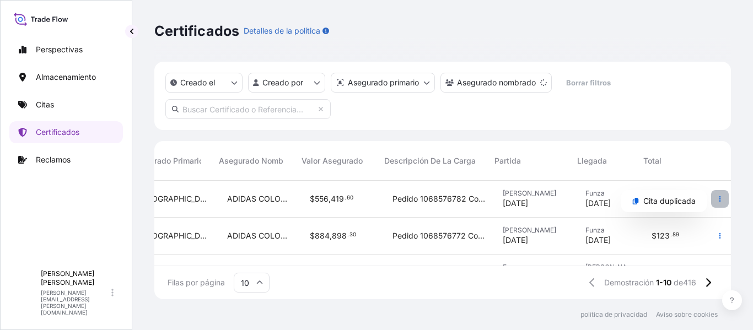
click at [717, 199] on icon "button" at bounding box center [720, 199] width 7 height 7
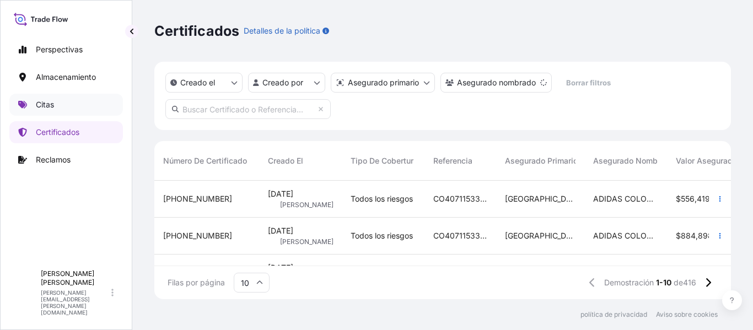
click at [79, 107] on link "Citas" at bounding box center [66, 105] width 114 height 22
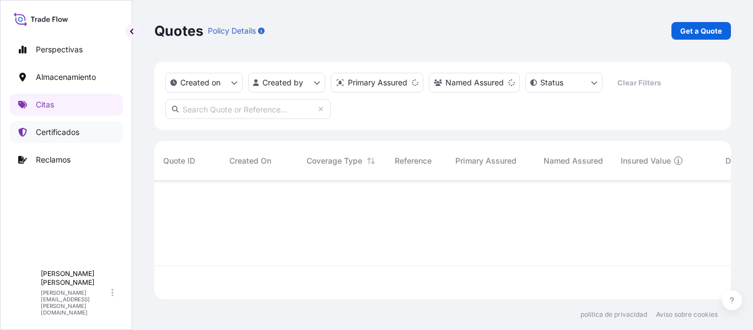
scroll to position [116, 568]
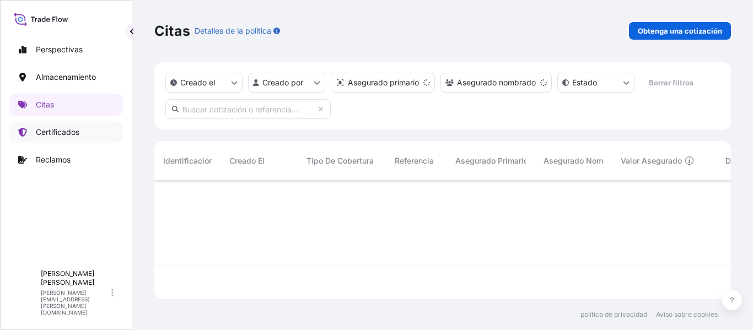
click at [76, 128] on font "Certificados" at bounding box center [58, 131] width 44 height 9
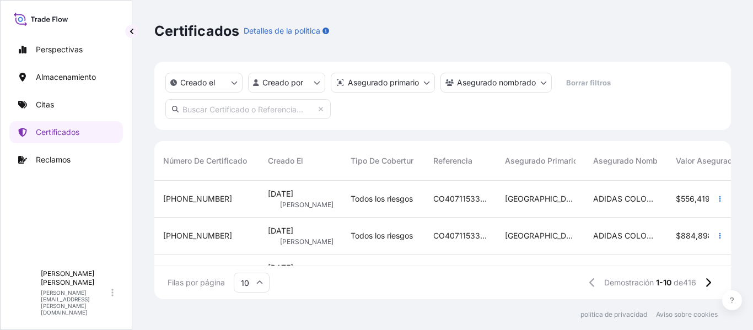
scroll to position [0, 374]
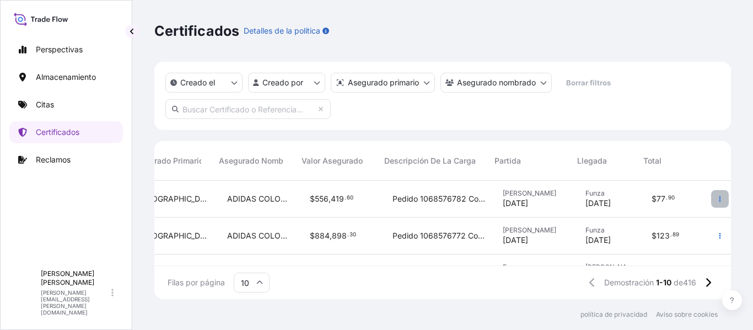
click at [717, 196] on icon "button" at bounding box center [720, 199] width 7 height 7
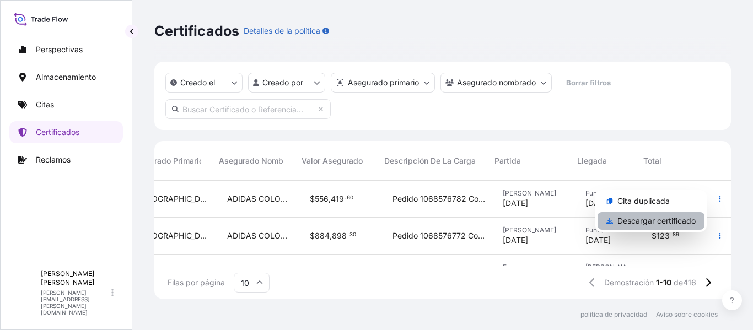
click at [653, 223] on font "Descargar certificado" at bounding box center [657, 220] width 78 height 9
